Goal: Transaction & Acquisition: Obtain resource

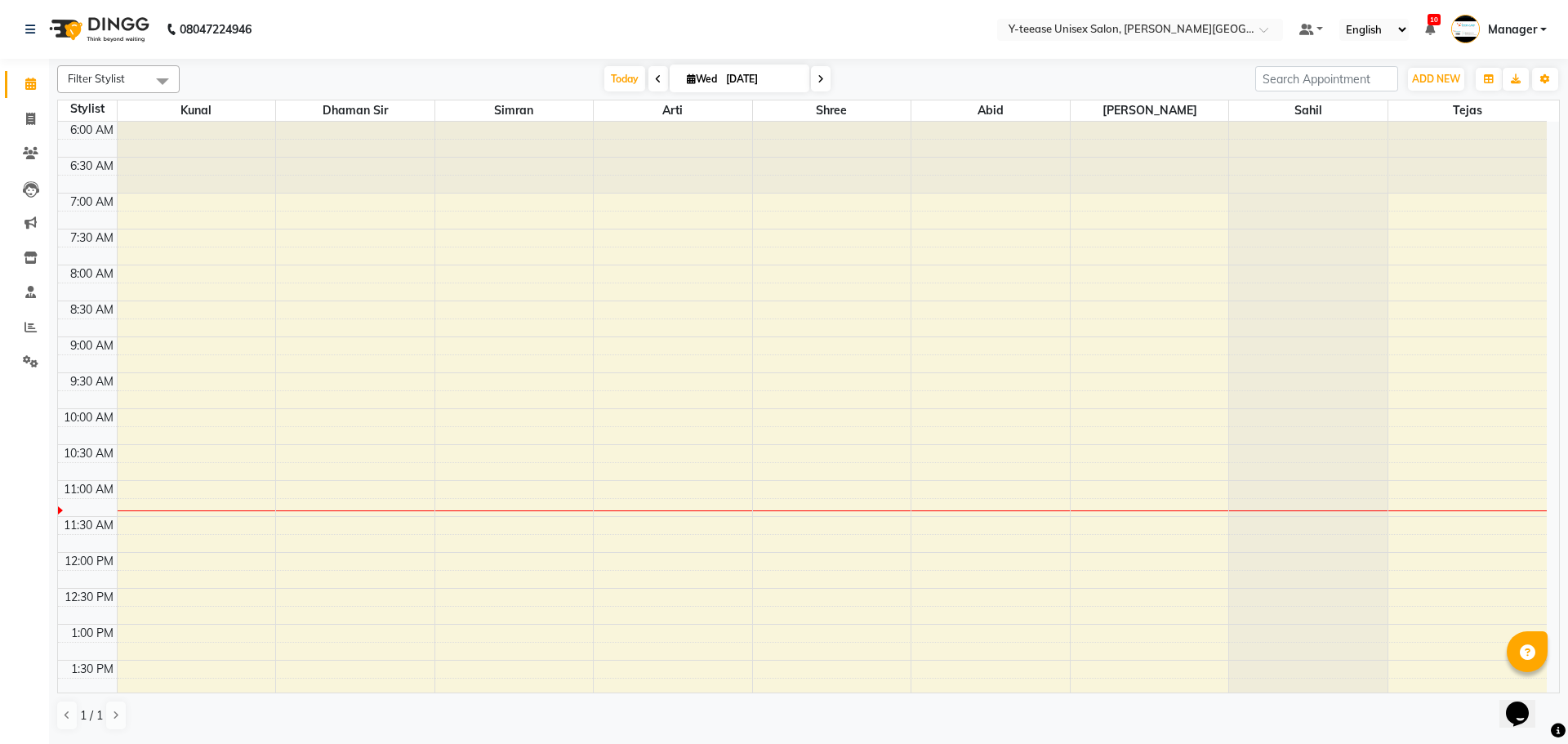
click at [824, 80] on span at bounding box center [820, 78] width 20 height 25
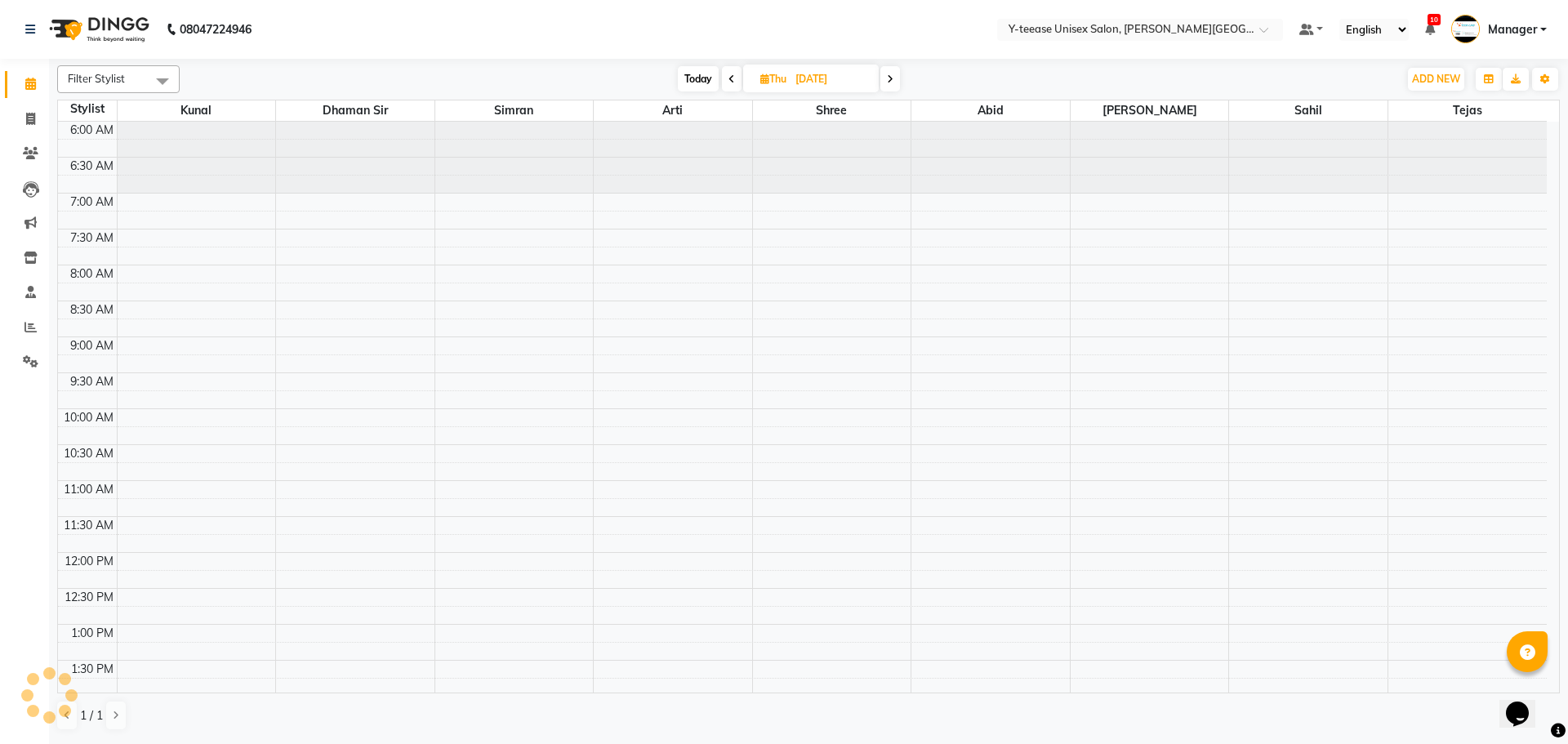
scroll to position [360, 0]
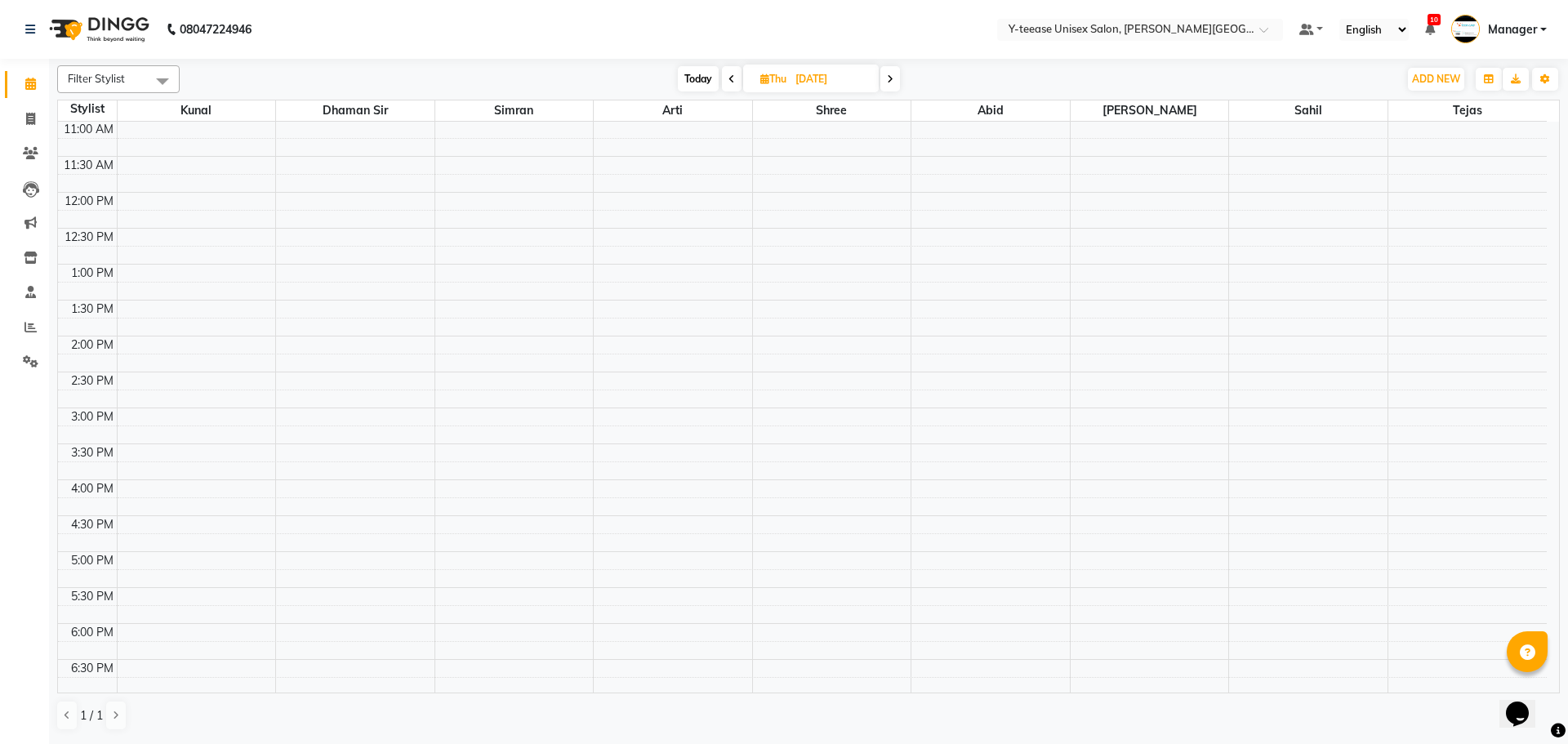
click at [728, 80] on icon at bounding box center [731, 79] width 7 height 9
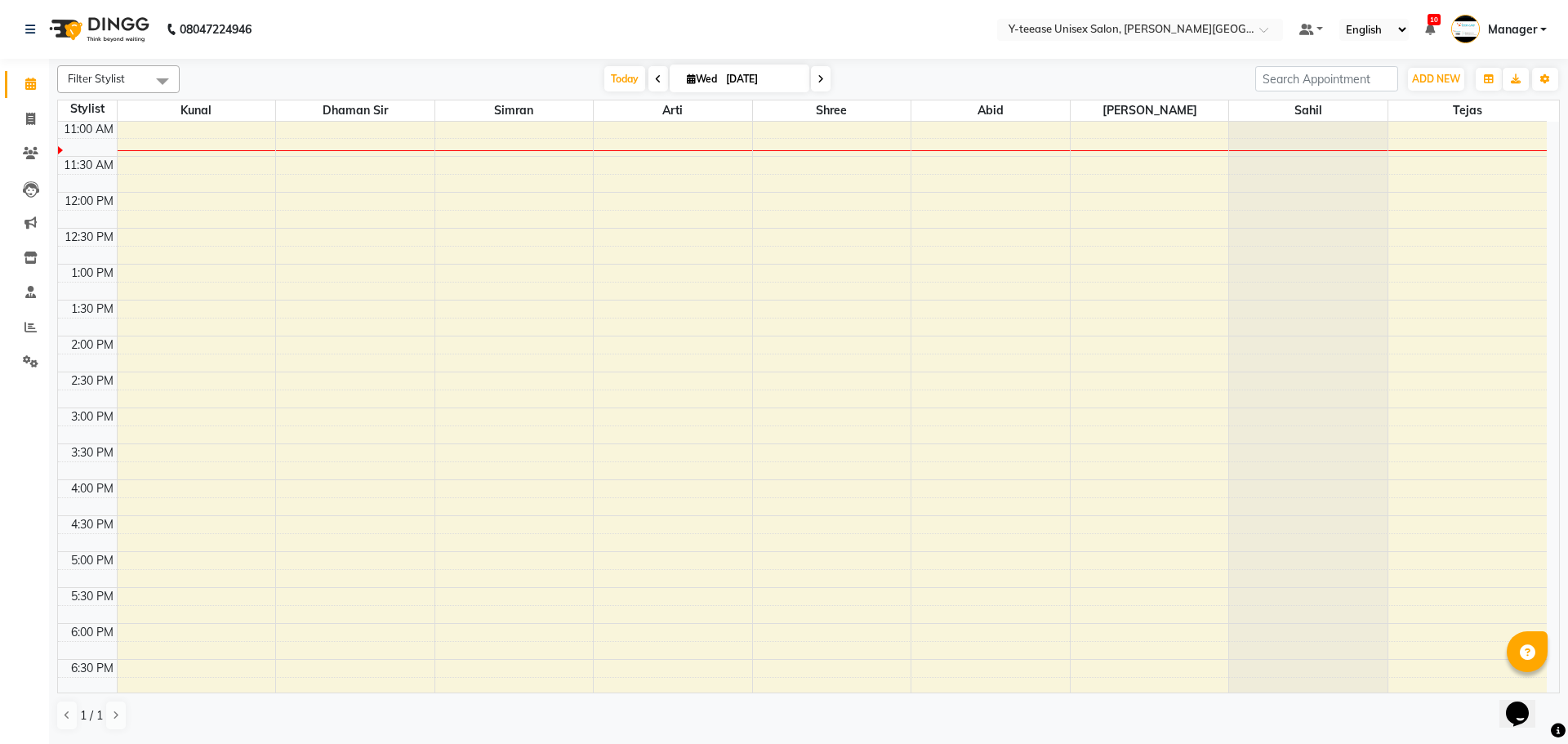
click at [655, 85] on span at bounding box center [657, 78] width 20 height 25
type input "02-09-2025"
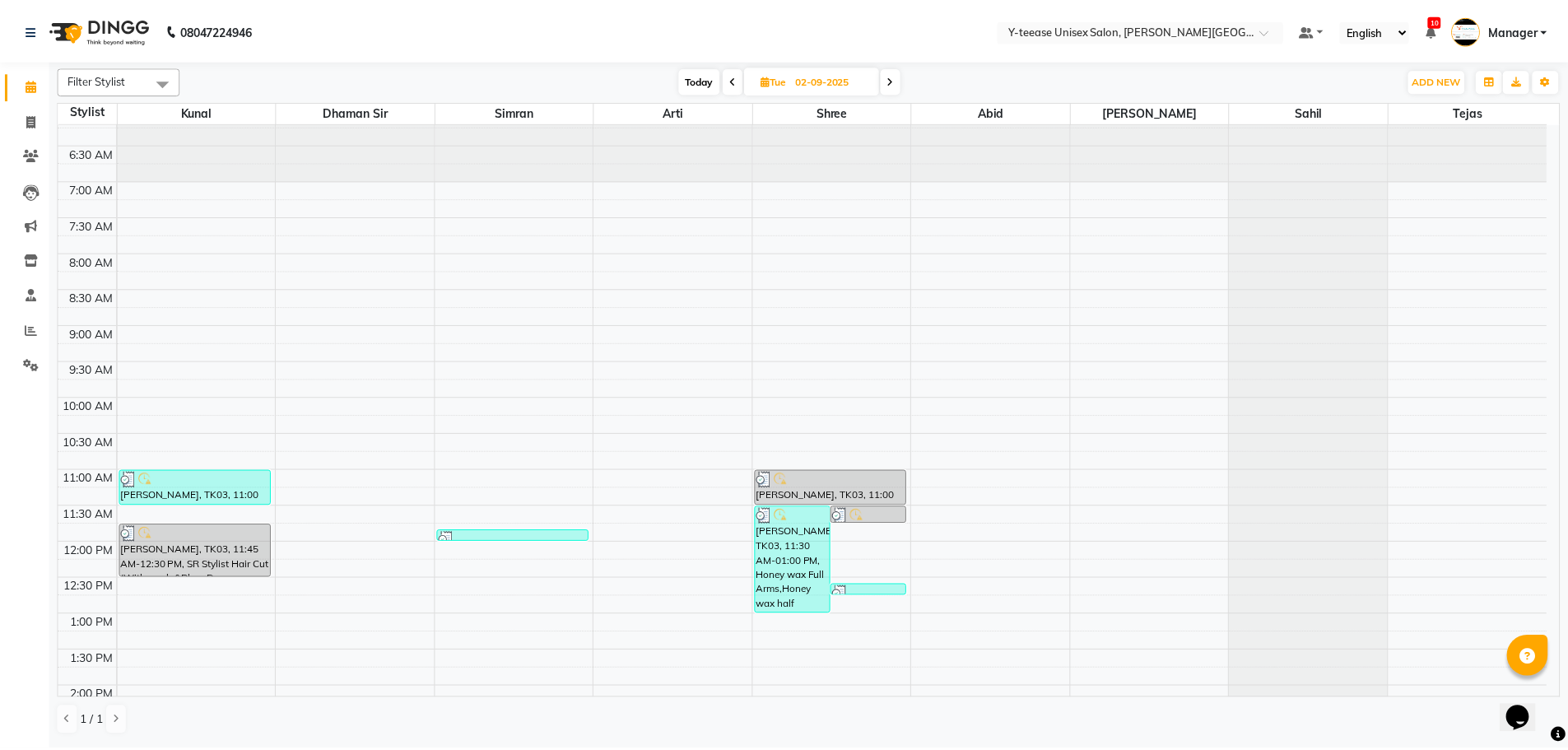
scroll to position [0, 0]
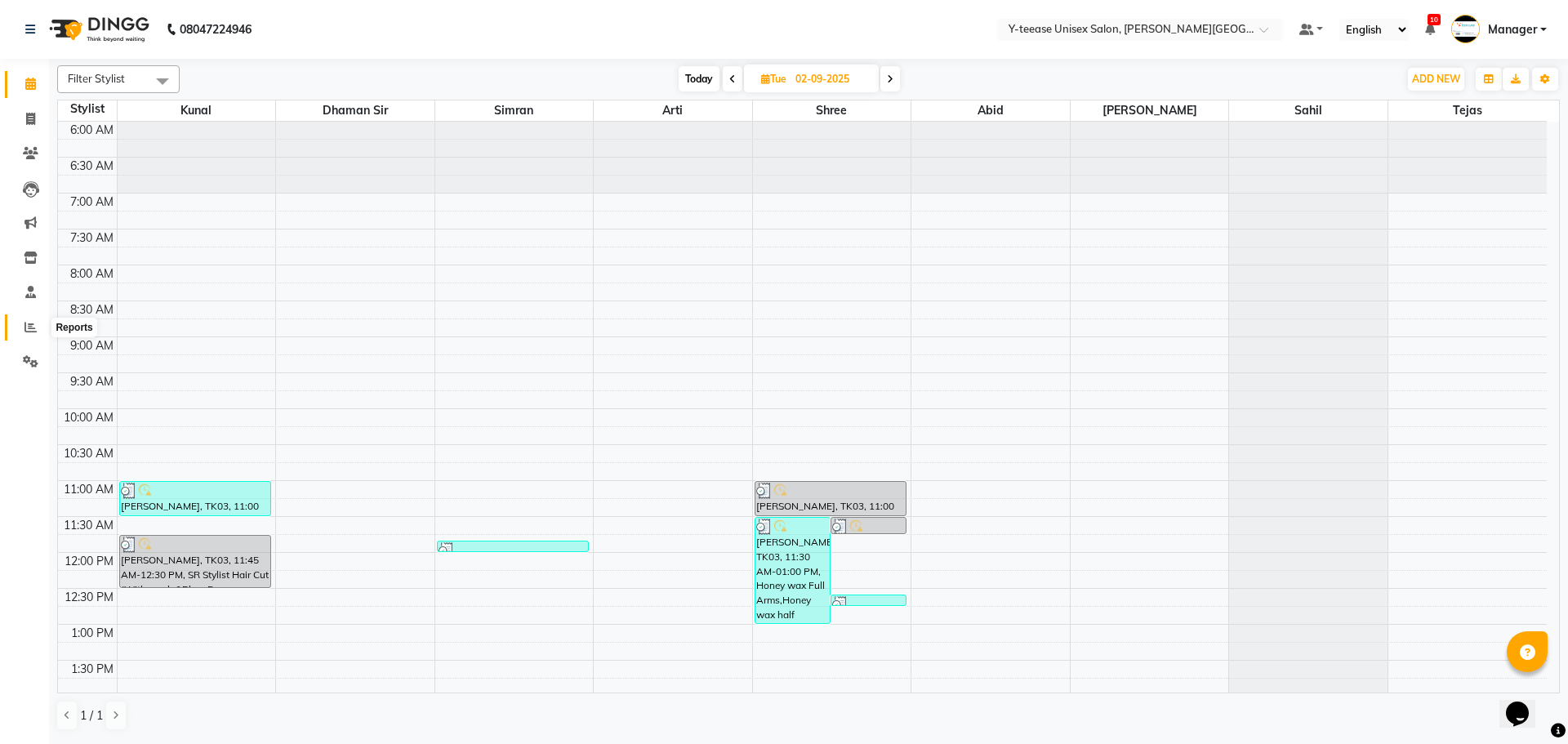
click at [29, 330] on icon at bounding box center [30, 327] width 12 height 12
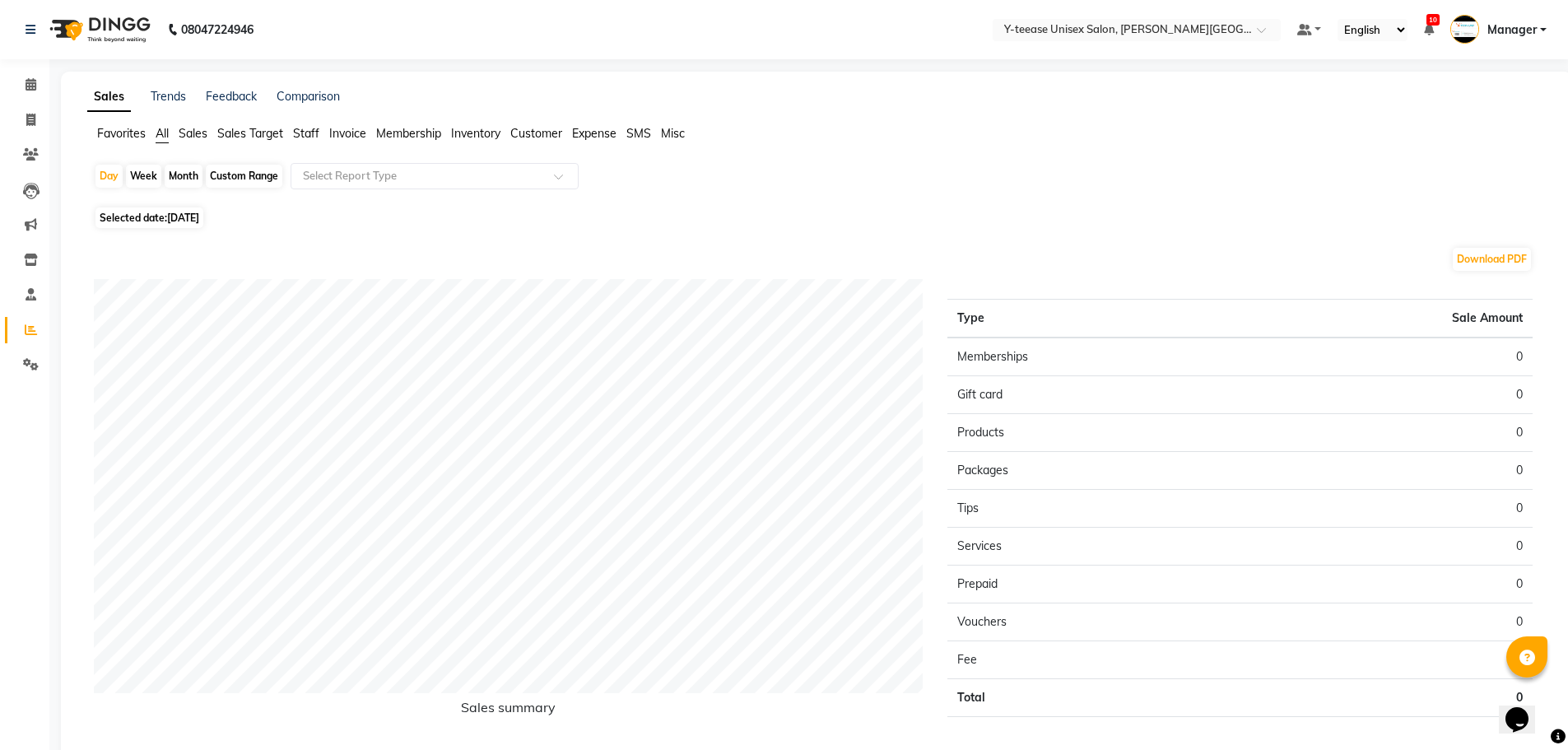
click at [190, 169] on div "Month" at bounding box center [184, 176] width 38 height 23
select select "9"
select select "2025"
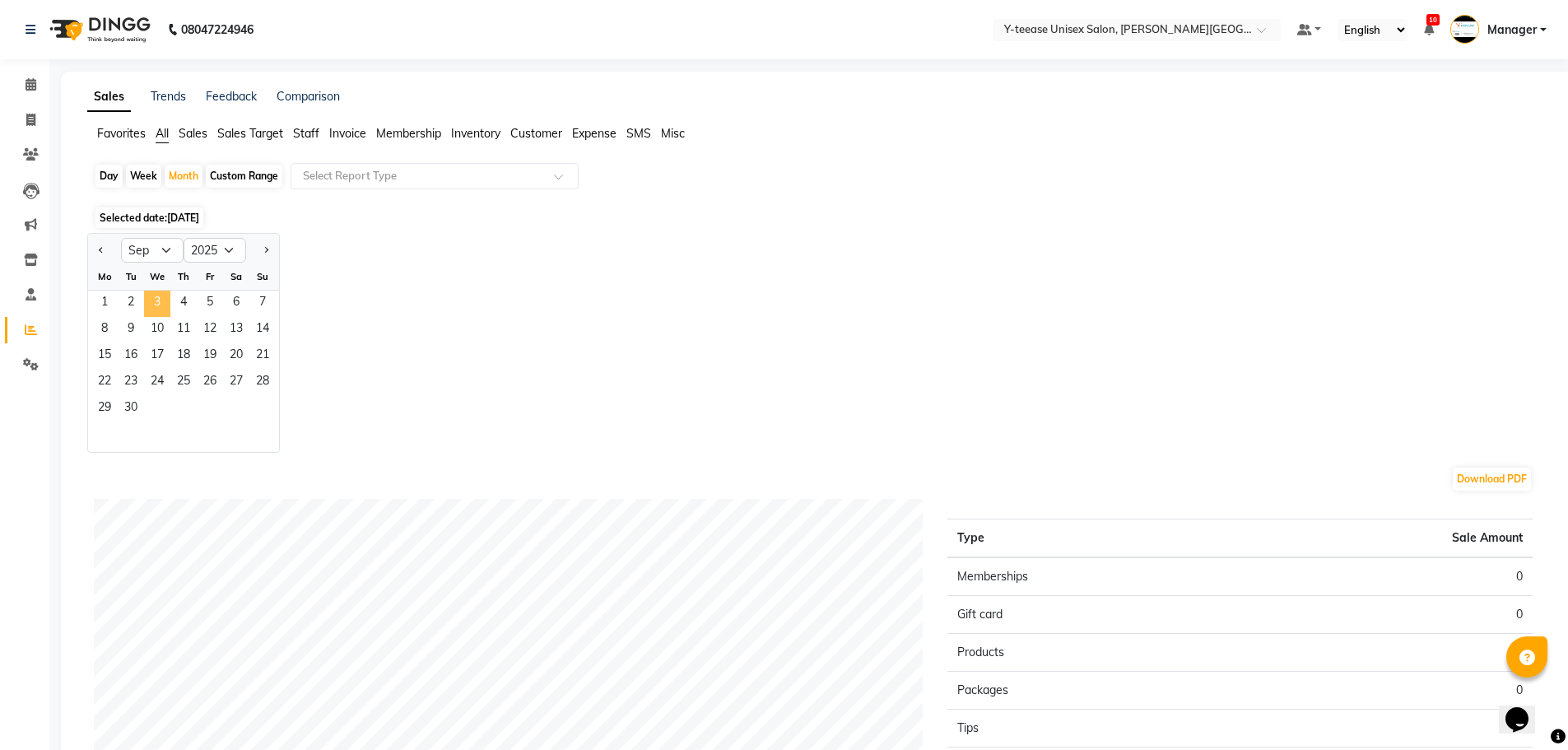
click at [151, 296] on span "3" at bounding box center [157, 304] width 26 height 26
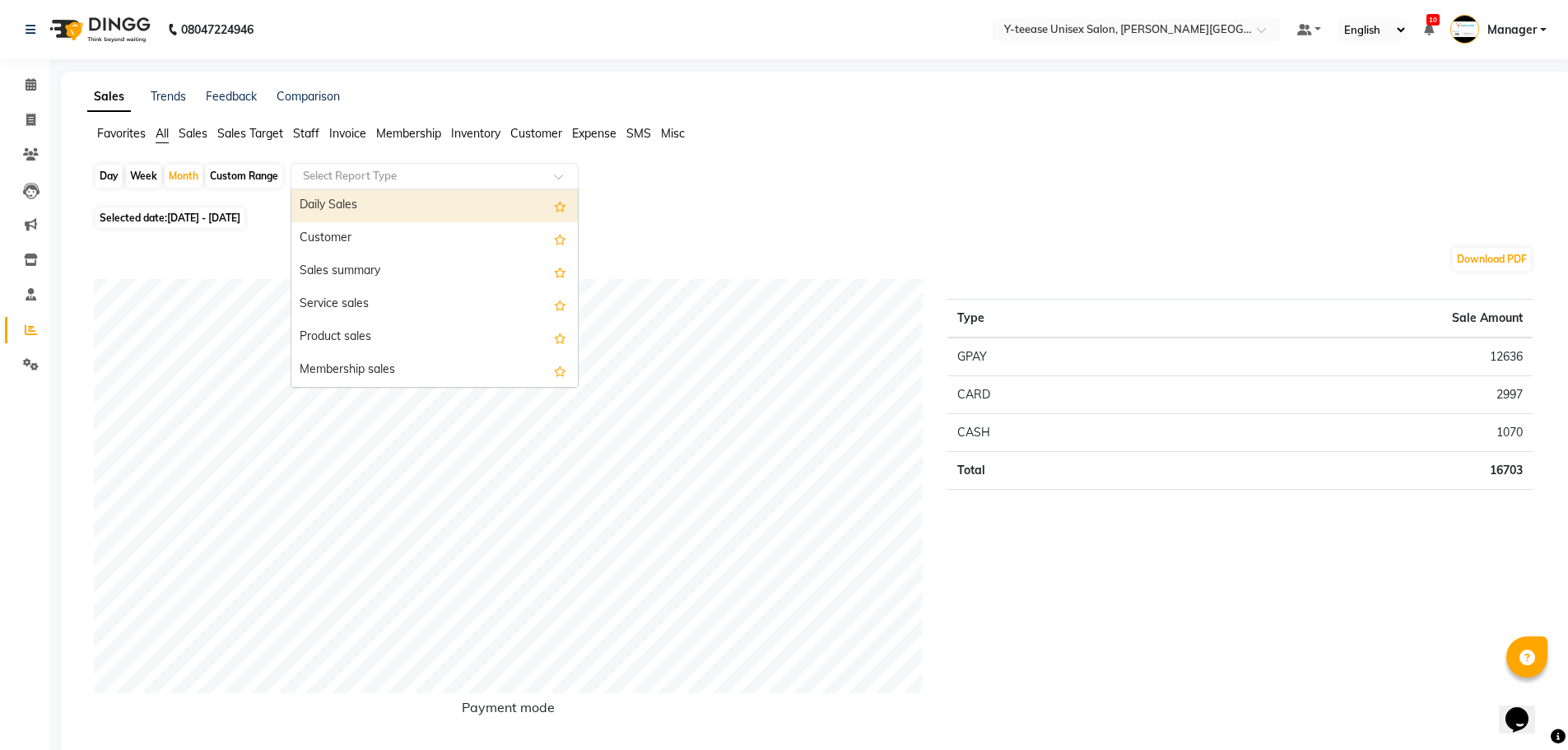
click at [535, 177] on input "text" at bounding box center [418, 175] width 237 height 16
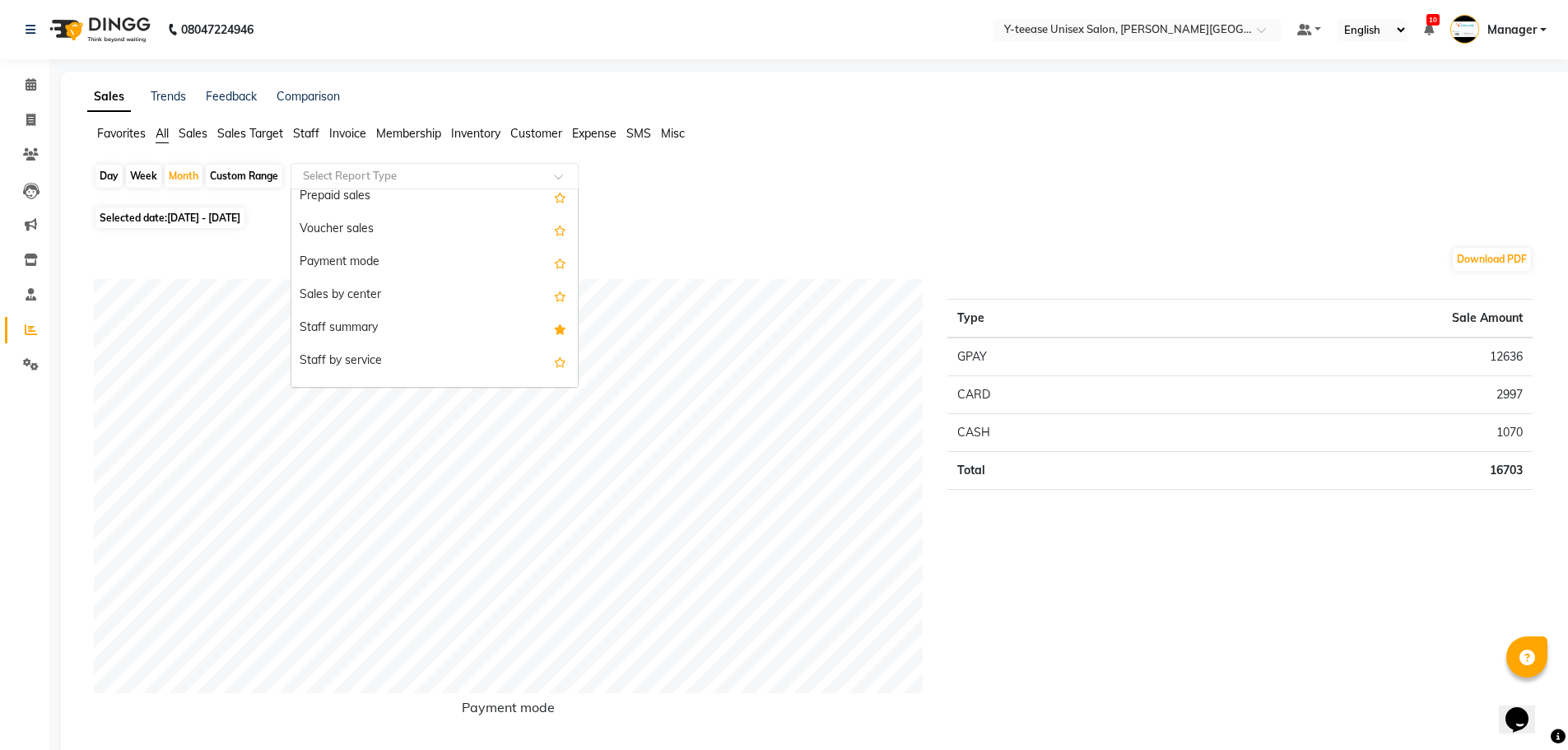
scroll to position [247, 0]
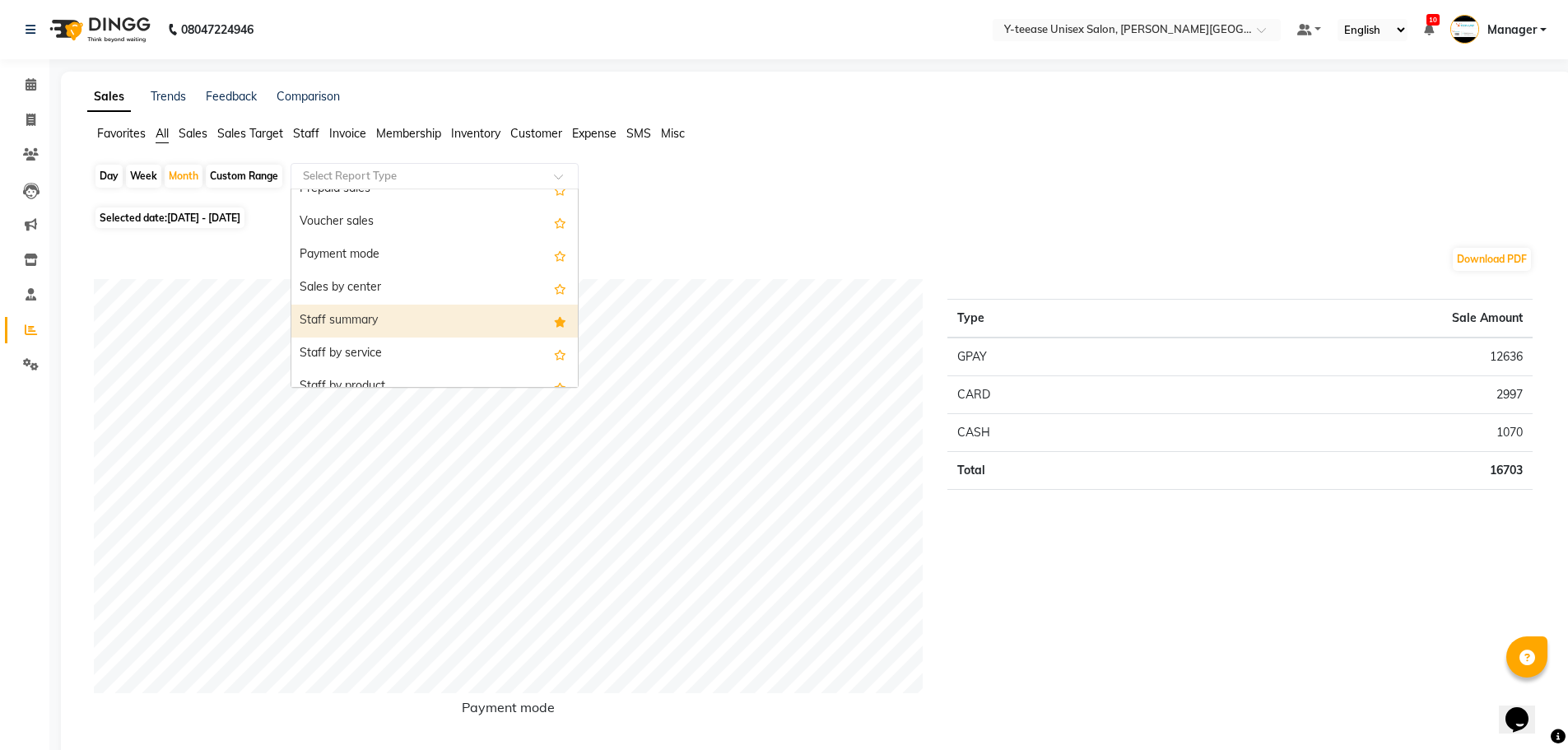
click at [515, 317] on div "Staff summary" at bounding box center [435, 321] width 286 height 33
select select "full_report"
select select "csv"
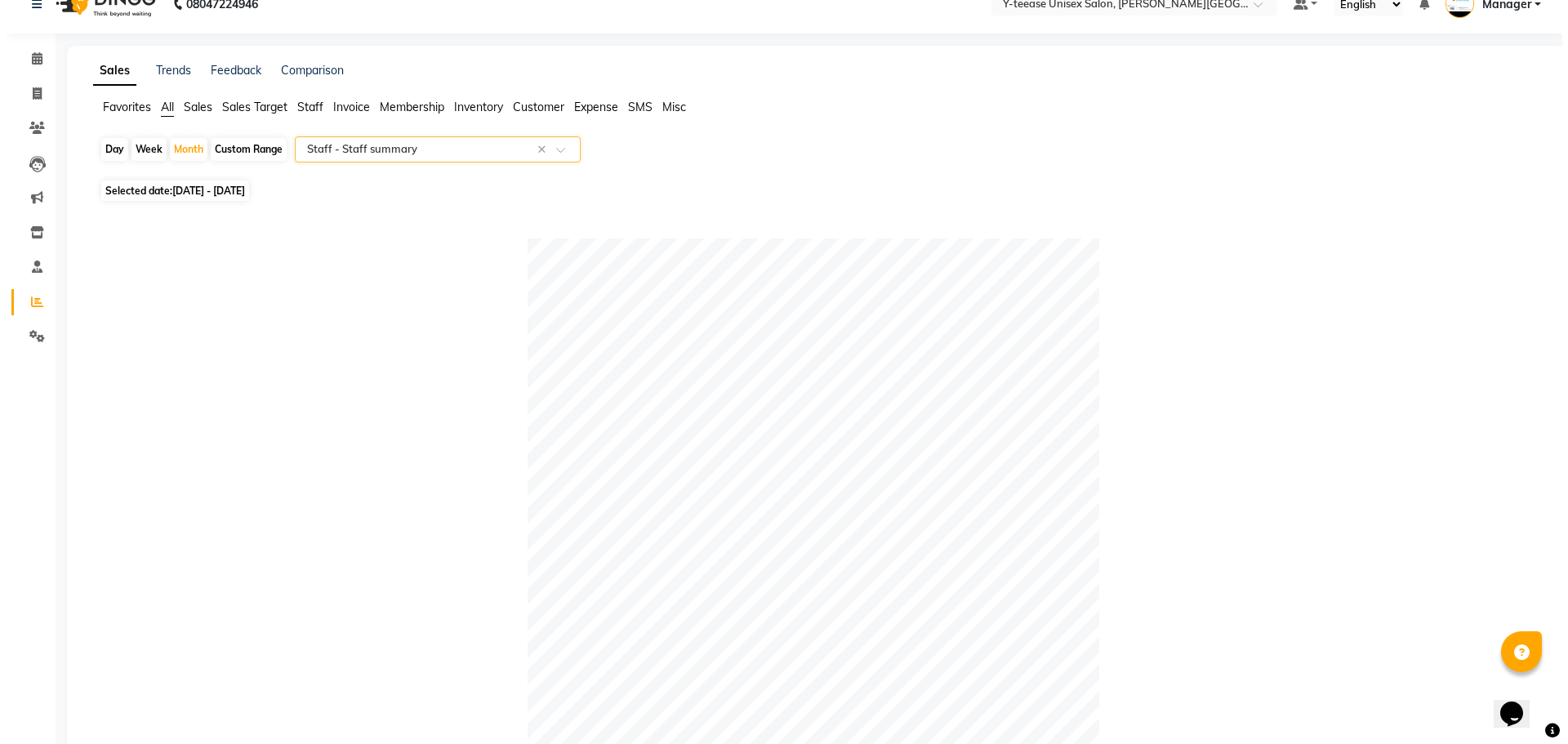
scroll to position [0, 0]
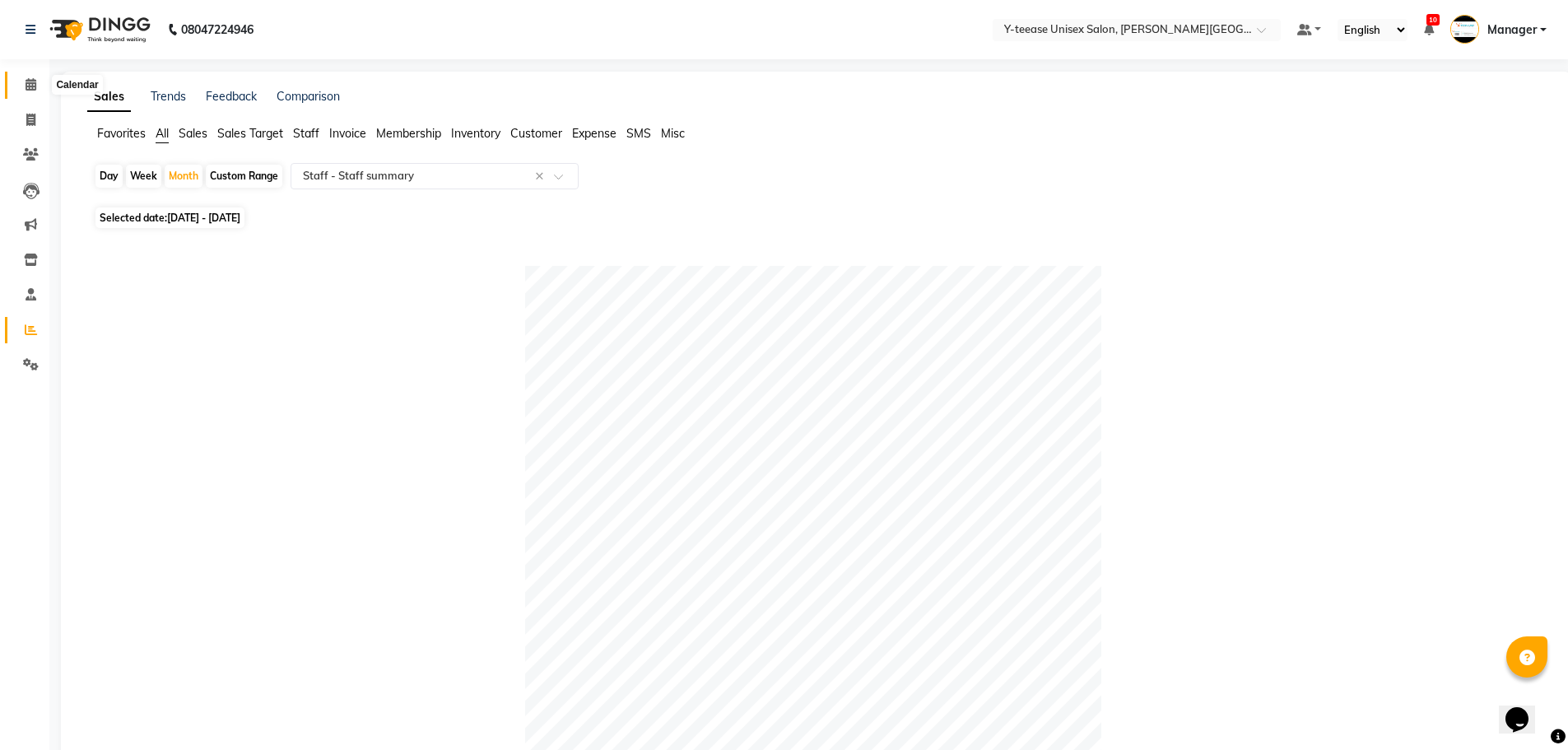
click at [27, 86] on icon at bounding box center [30, 84] width 10 height 12
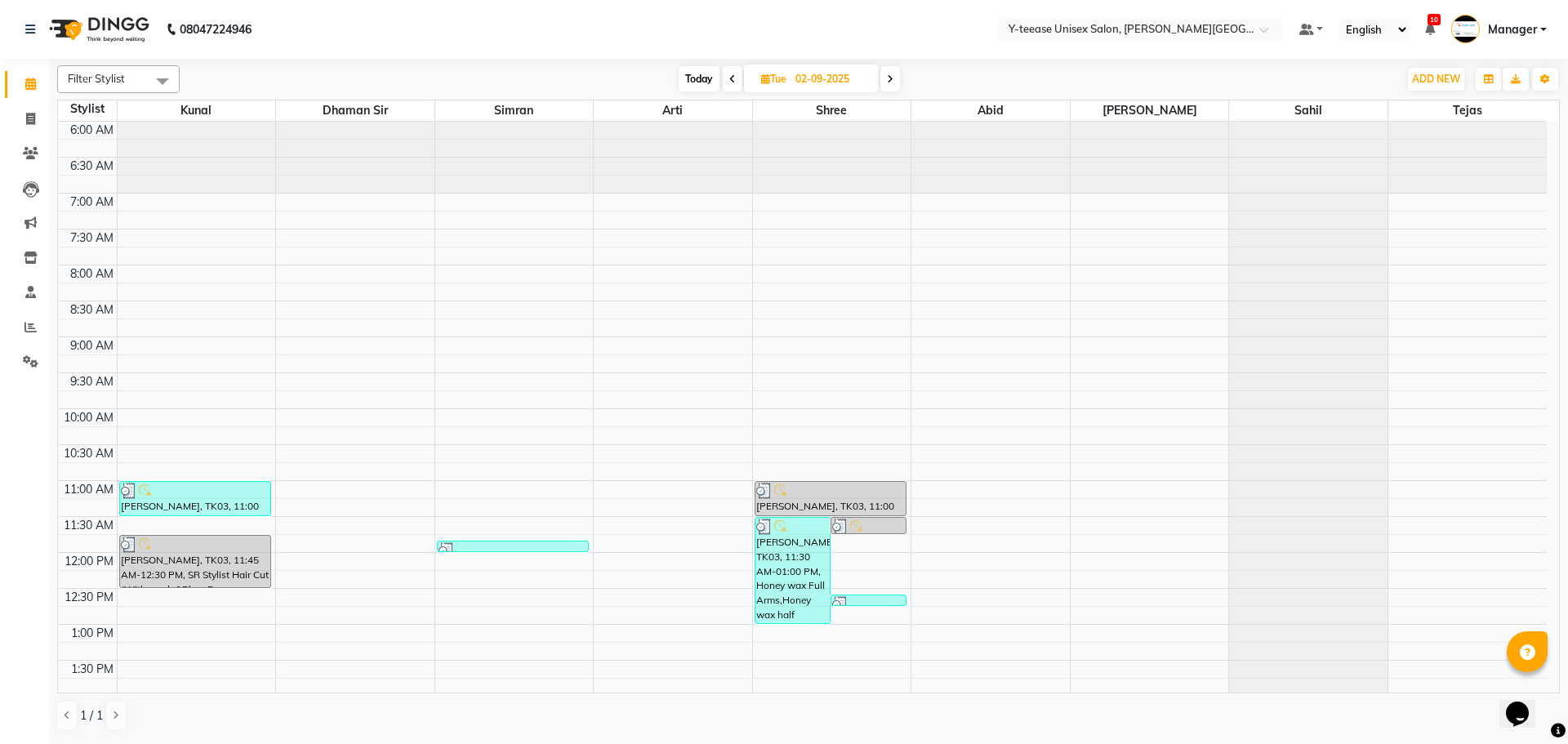
click at [893, 75] on icon at bounding box center [890, 79] width 7 height 9
type input "[DATE]"
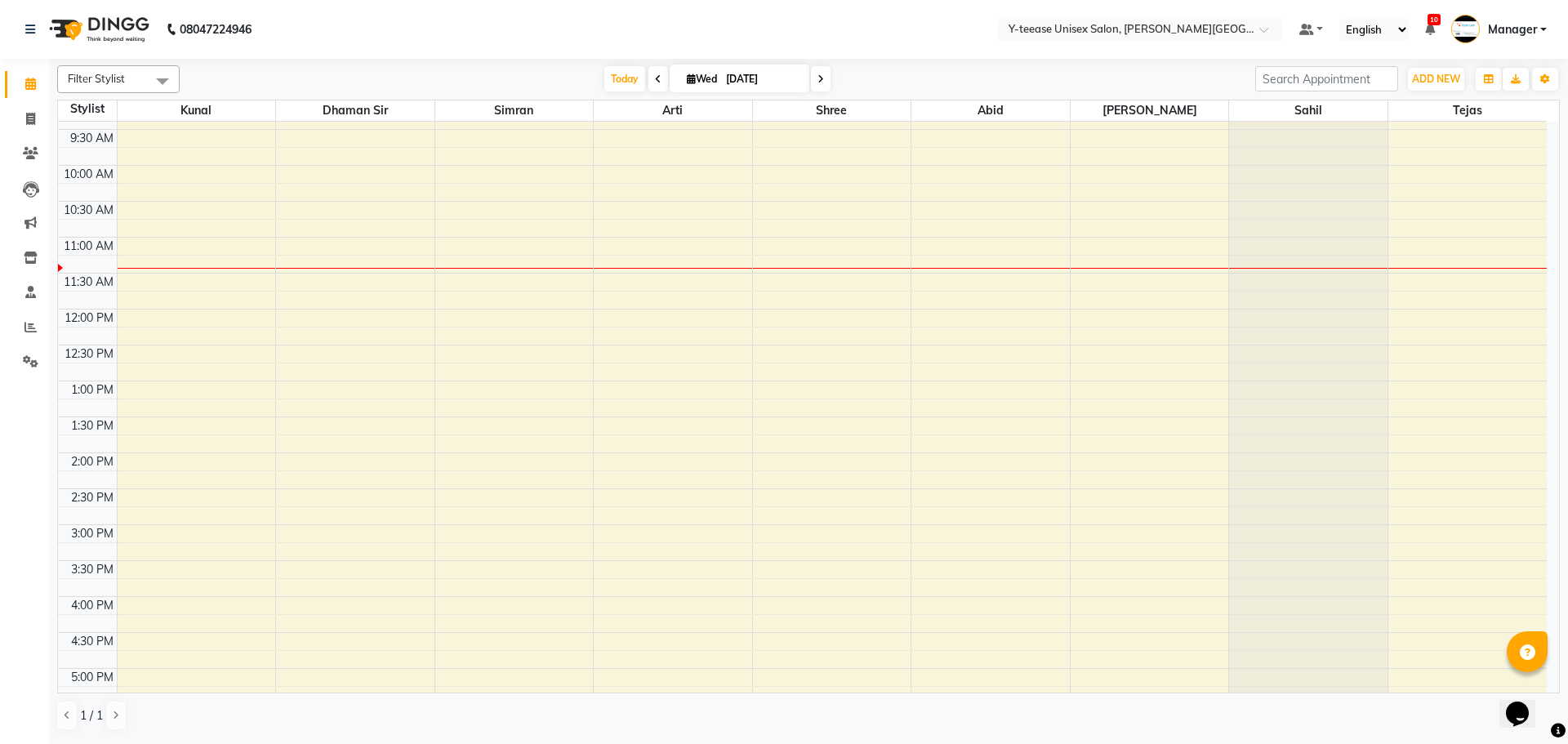
scroll to position [408, 0]
